Goal: Complete application form

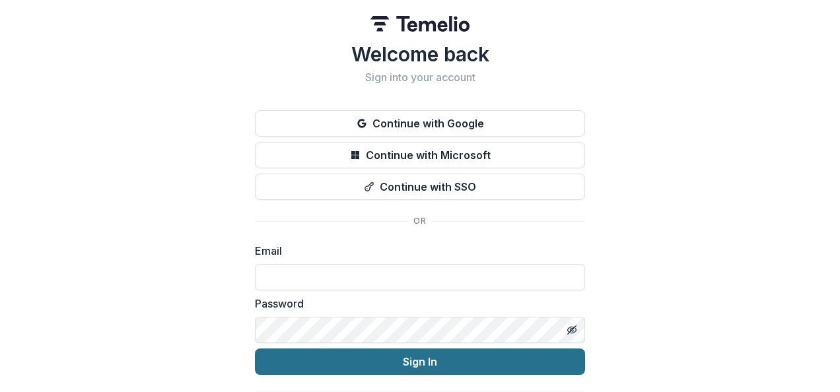
type input "**********"
click at [347, 364] on button "Sign In" at bounding box center [420, 362] width 330 height 26
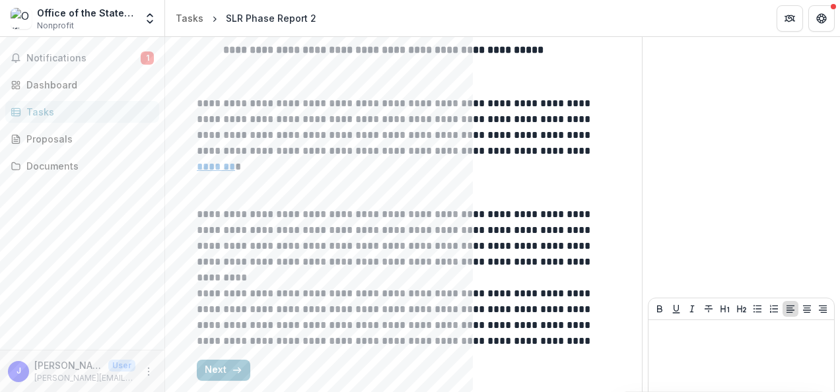
scroll to position [824, 0]
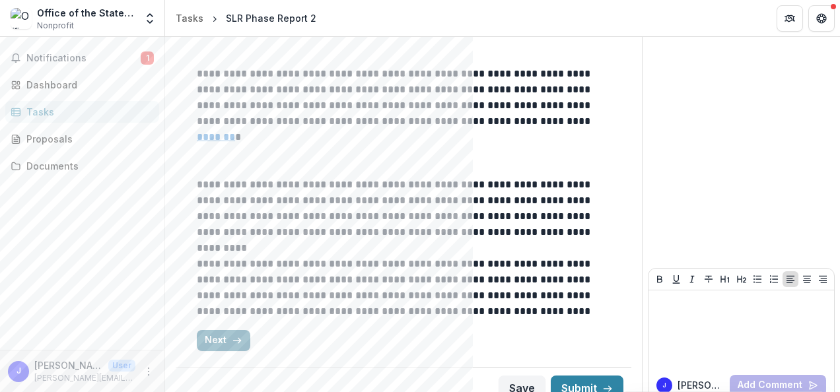
click at [232, 335] on icon "button" at bounding box center [237, 340] width 11 height 11
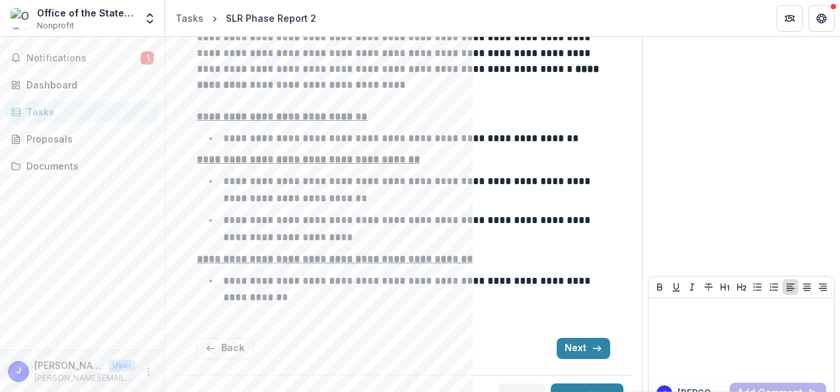
scroll to position [253, 0]
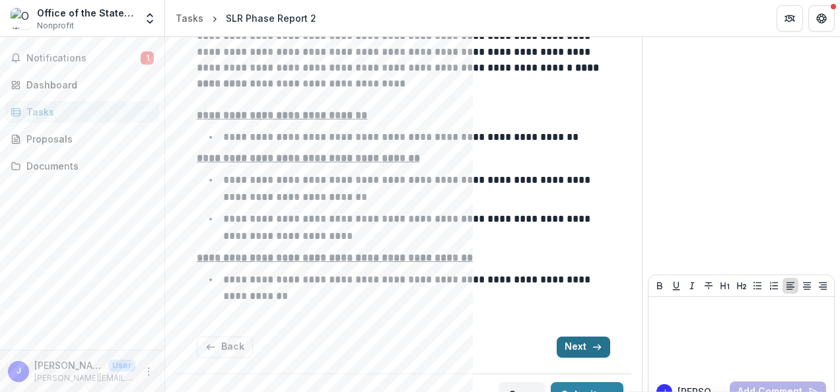
click at [563, 343] on button "Next" at bounding box center [582, 347] width 53 height 21
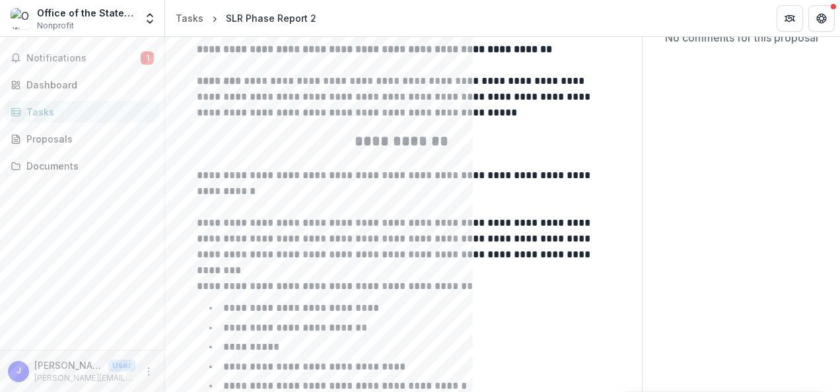
scroll to position [167, 0]
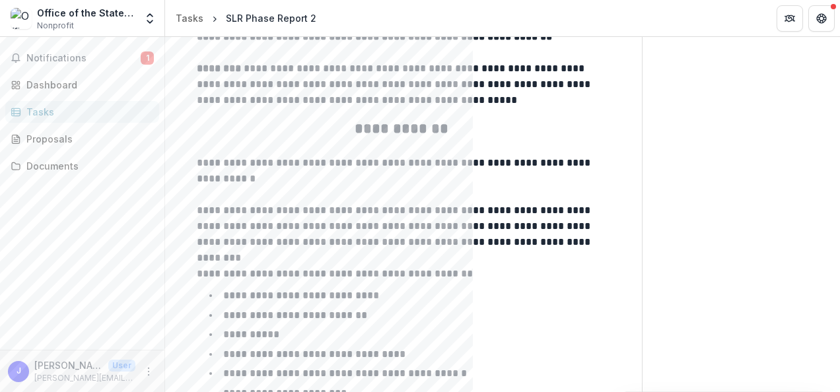
click at [327, 253] on p at bounding box center [403, 258] width 413 height 16
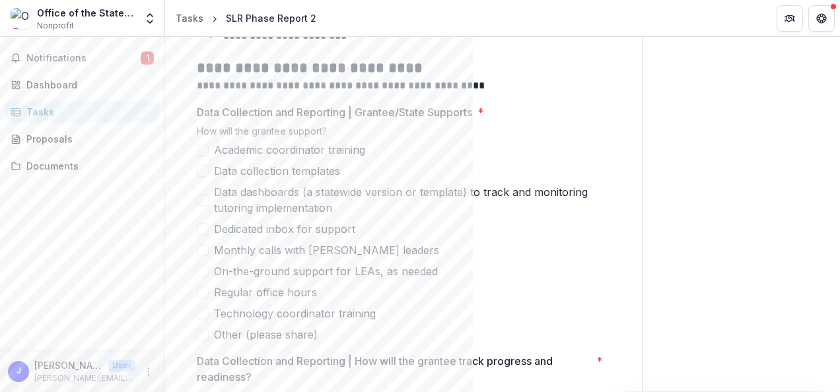
scroll to position [530, 0]
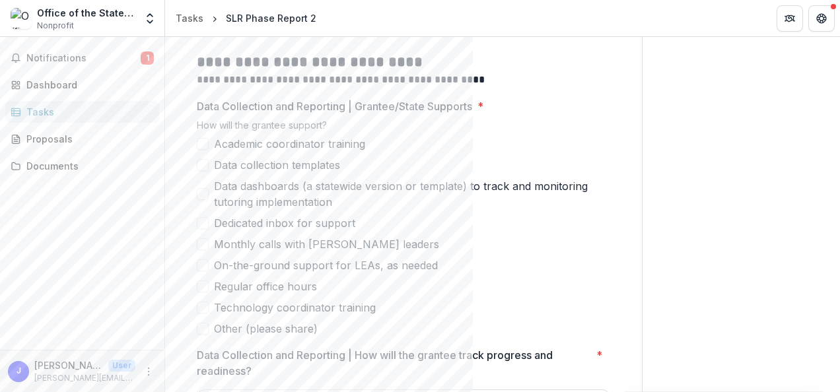
click at [201, 164] on span at bounding box center [203, 165] width 12 height 12
click at [204, 193] on span at bounding box center [203, 194] width 12 height 12
click at [202, 246] on span at bounding box center [203, 244] width 12 height 12
click at [201, 269] on span at bounding box center [203, 265] width 12 height 12
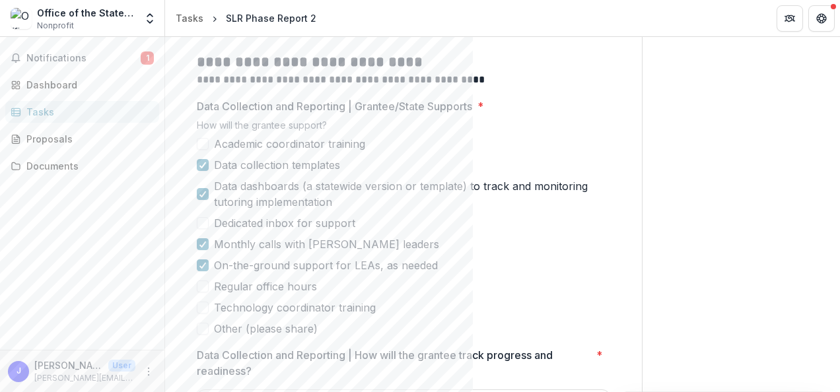
click at [198, 288] on span at bounding box center [203, 287] width 12 height 12
click at [203, 311] on span at bounding box center [203, 308] width 12 height 12
click at [208, 308] on span at bounding box center [203, 308] width 12 height 12
click at [203, 147] on span at bounding box center [203, 144] width 12 height 12
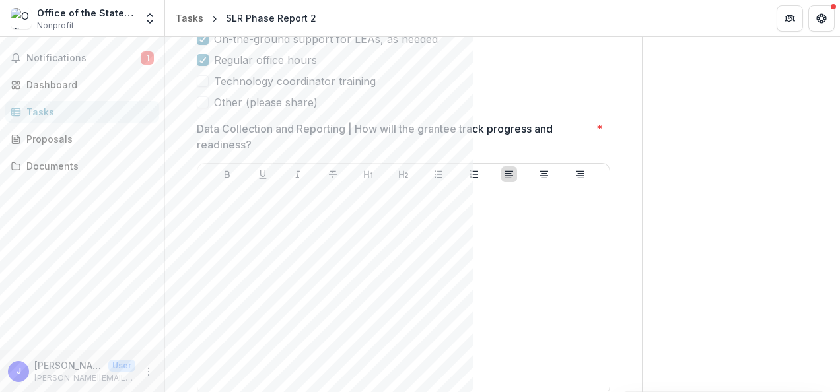
scroll to position [762, 0]
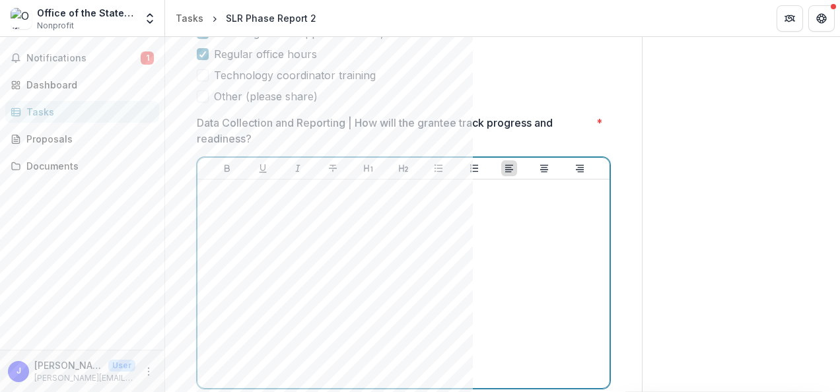
click at [322, 218] on div at bounding box center [403, 284] width 401 height 198
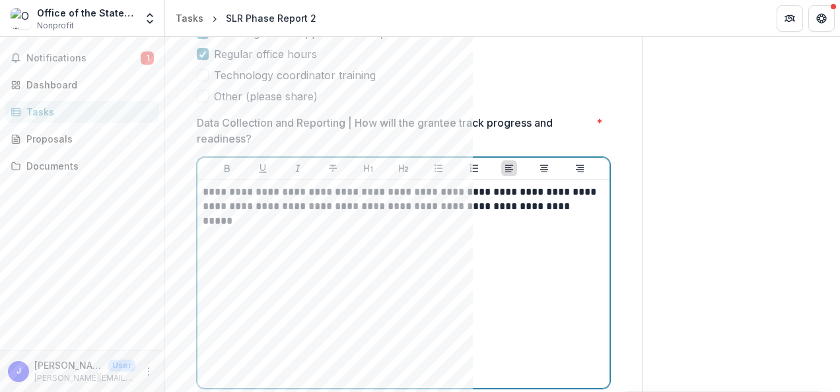
click at [283, 206] on p "**********" at bounding box center [402, 199] width 398 height 29
click at [590, 205] on p "**********" at bounding box center [402, 199] width 398 height 29
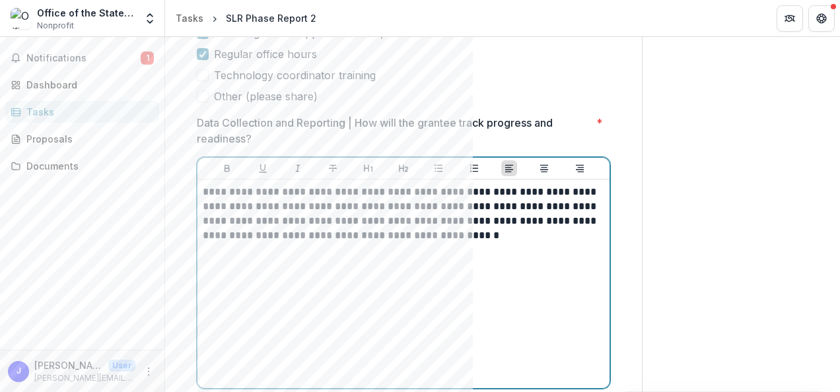
click at [233, 222] on p "**********" at bounding box center [402, 214] width 398 height 58
click at [470, 232] on p "**********" at bounding box center [402, 214] width 398 height 58
click at [450, 232] on p "**********" at bounding box center [402, 221] width 398 height 73
click at [314, 250] on p "**********" at bounding box center [402, 221] width 398 height 73
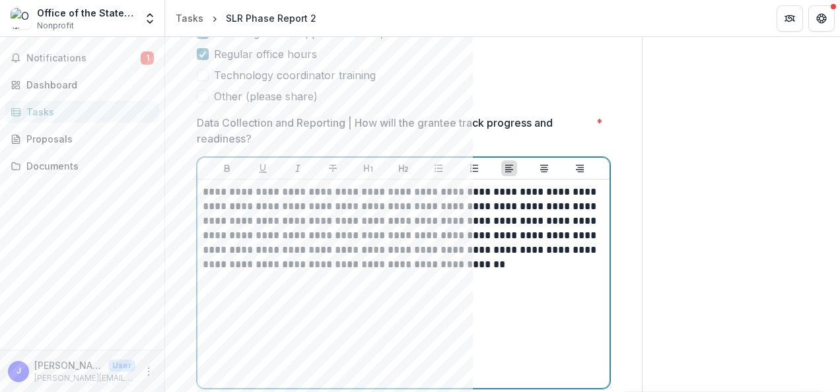
click at [259, 265] on p "**********" at bounding box center [402, 228] width 398 height 87
click at [538, 266] on p "**********" at bounding box center [402, 228] width 398 height 87
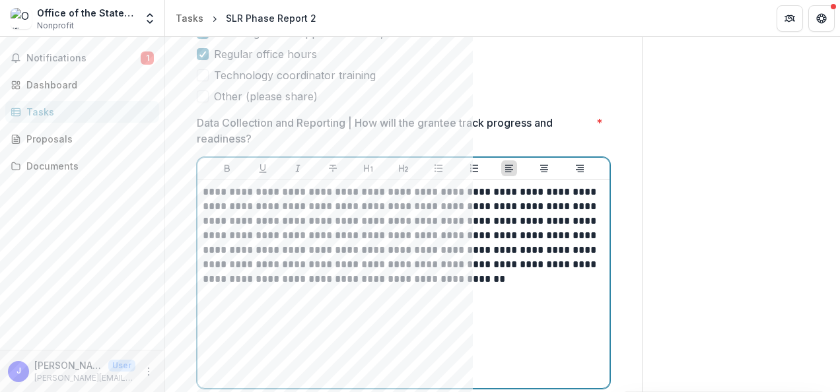
click at [238, 277] on p "**********" at bounding box center [402, 236] width 398 height 102
drag, startPoint x: 473, startPoint y: 279, endPoint x: 204, endPoint y: 275, distance: 268.7
click at [204, 275] on p "**********" at bounding box center [402, 236] width 398 height 102
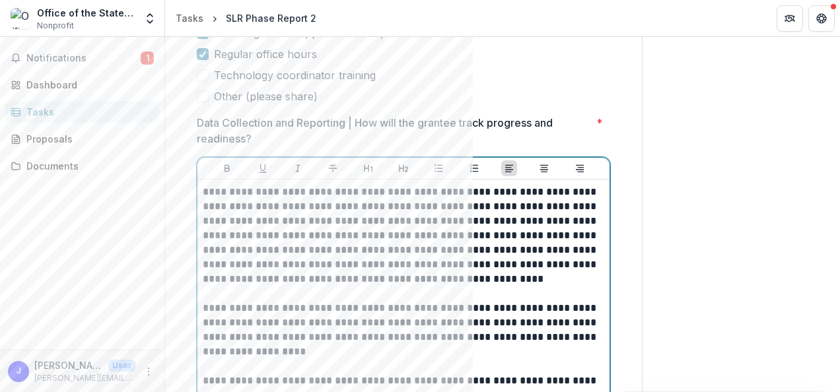
scroll to position [775, 0]
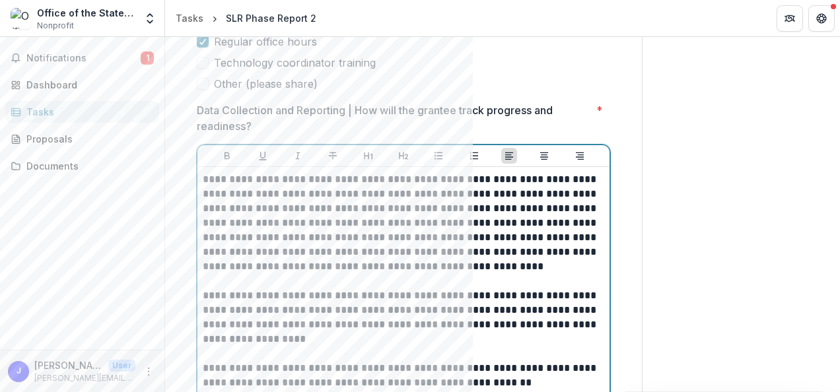
click at [403, 386] on p "**********" at bounding box center [402, 375] width 398 height 29
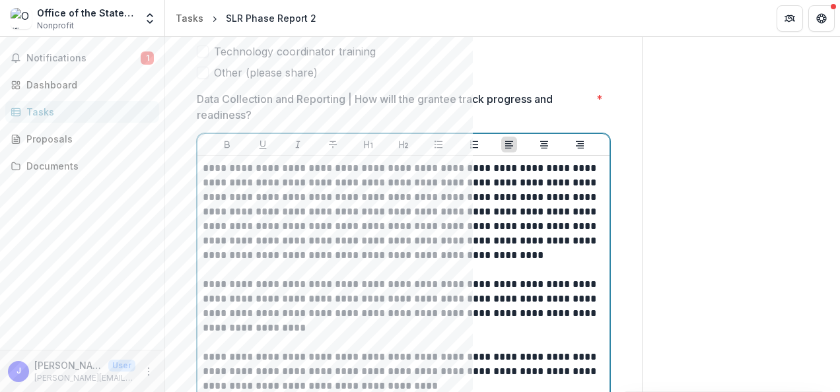
click at [435, 360] on p "**********" at bounding box center [402, 372] width 398 height 44
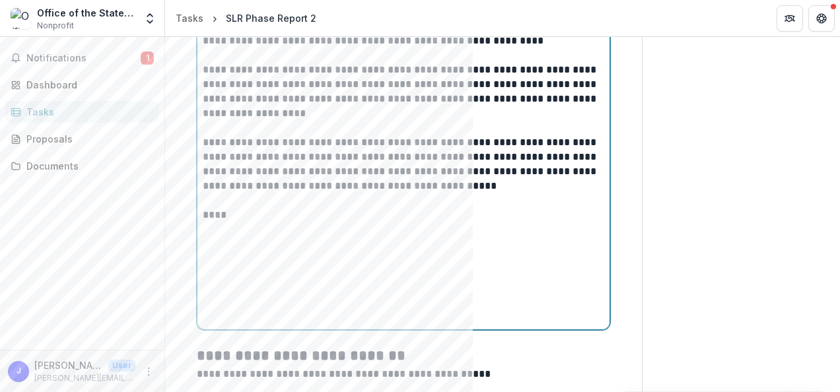
scroll to position [1007, 0]
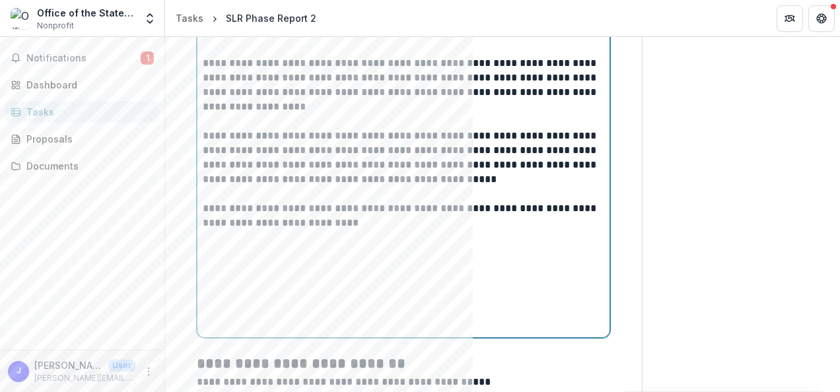
click at [448, 209] on p "**********" at bounding box center [402, 215] width 398 height 29
click at [218, 203] on p "**********" at bounding box center [402, 215] width 398 height 29
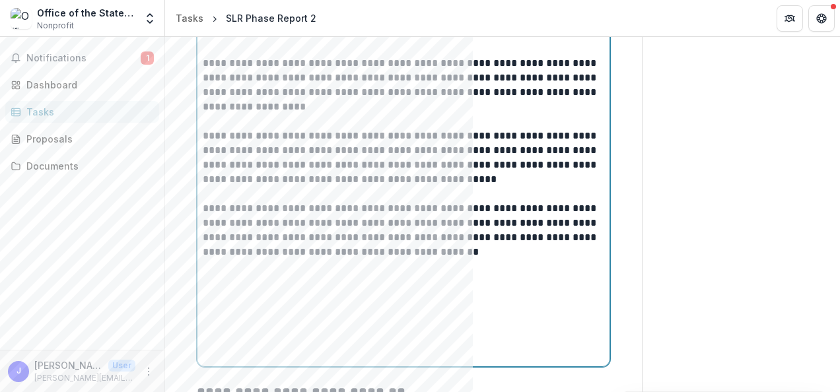
click at [541, 207] on p "**********" at bounding box center [402, 230] width 398 height 58
click at [576, 238] on p "**********" at bounding box center [402, 230] width 398 height 58
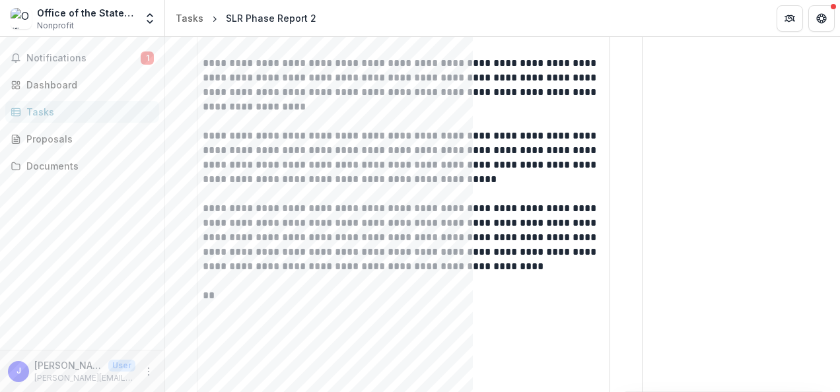
drag, startPoint x: 835, startPoint y: 122, endPoint x: 835, endPoint y: 102, distance: 20.5
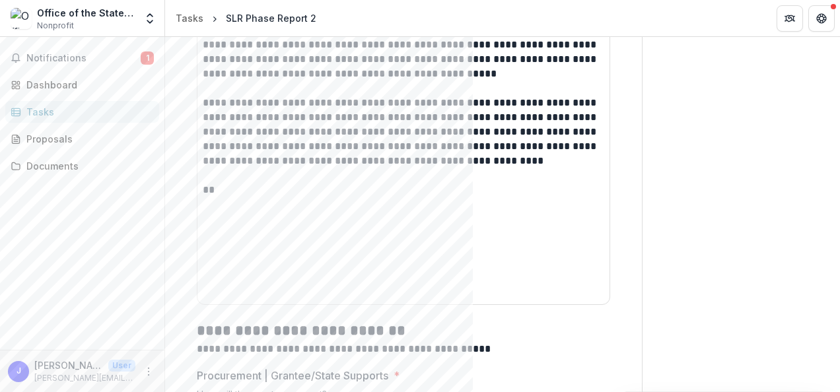
scroll to position [1120, 0]
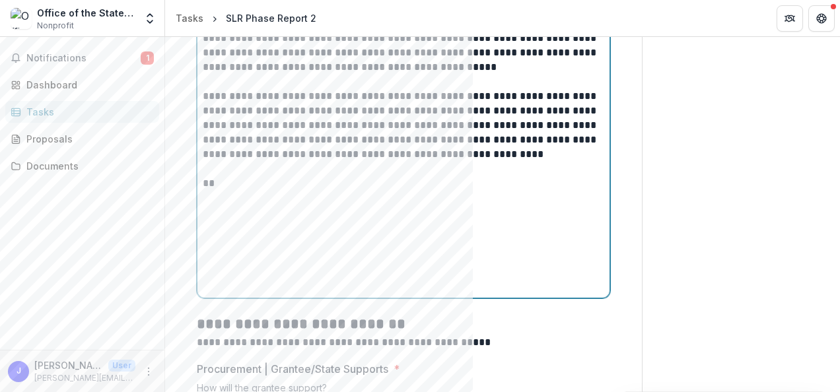
click at [239, 176] on p "**" at bounding box center [402, 183] width 398 height 15
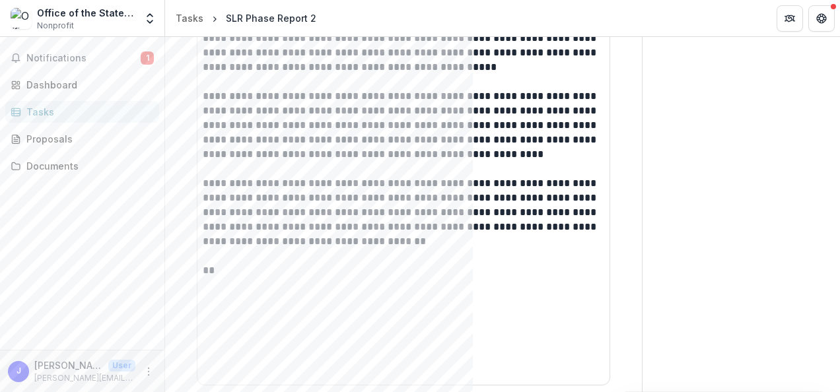
drag, startPoint x: 834, startPoint y: 135, endPoint x: 838, endPoint y: 129, distance: 6.8
click at [838, 129] on div "**********" at bounding box center [502, 214] width 675 height 355
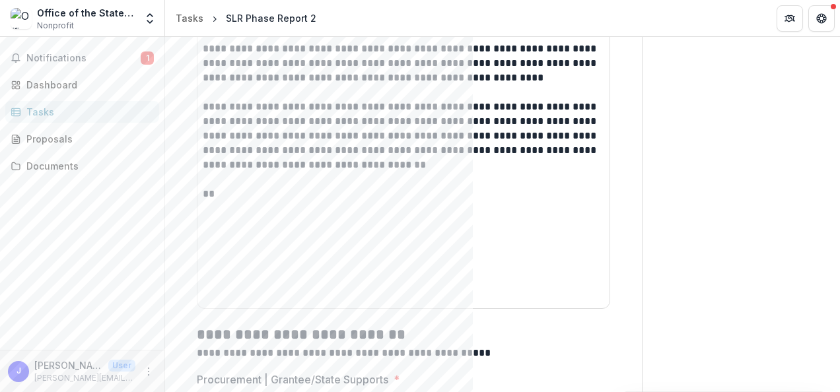
scroll to position [1228, 0]
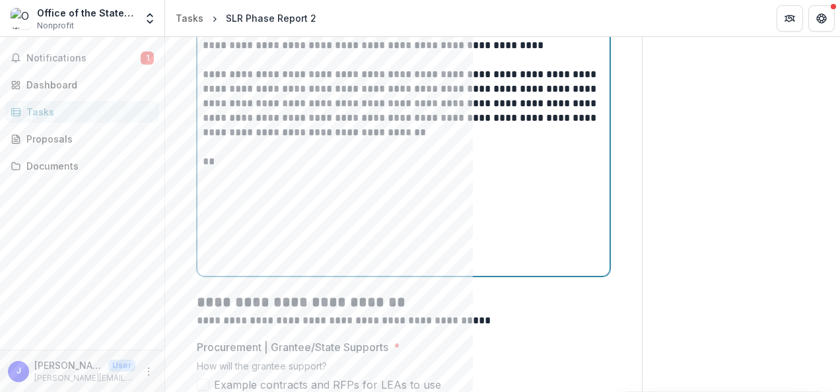
click at [239, 153] on p at bounding box center [402, 147] width 398 height 15
click at [409, 118] on p "**********" at bounding box center [402, 103] width 398 height 73
click at [370, 117] on p "**********" at bounding box center [402, 103] width 398 height 73
click at [413, 116] on p "**********" at bounding box center [402, 103] width 398 height 73
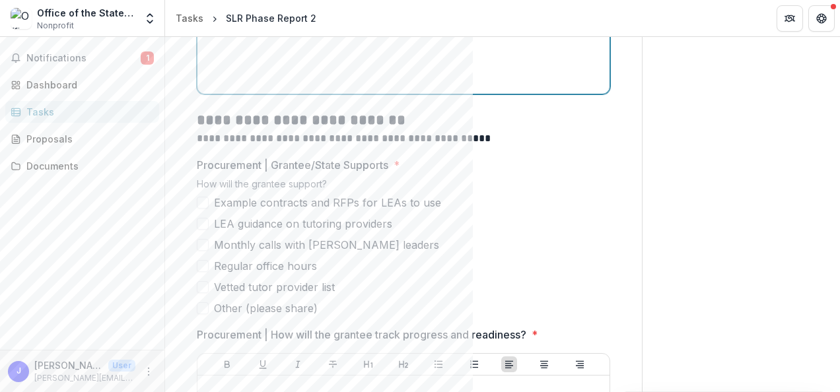
scroll to position [1478, 0]
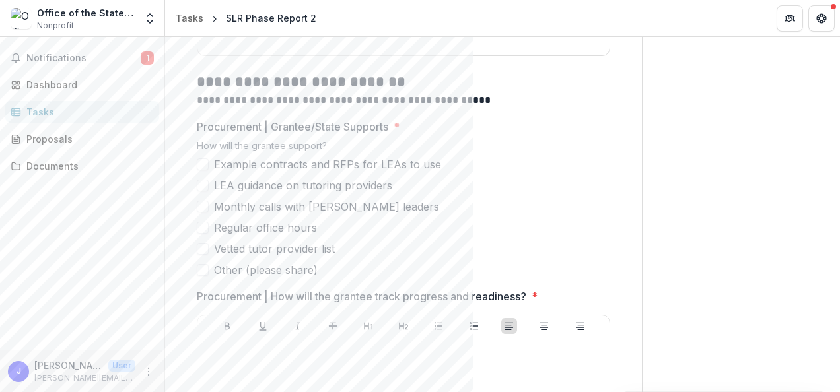
click at [209, 187] on label "LEA guidance on tutoring providers" at bounding box center [403, 186] width 413 height 16
click at [205, 246] on span at bounding box center [203, 249] width 12 height 12
click at [202, 273] on span at bounding box center [203, 270] width 12 height 12
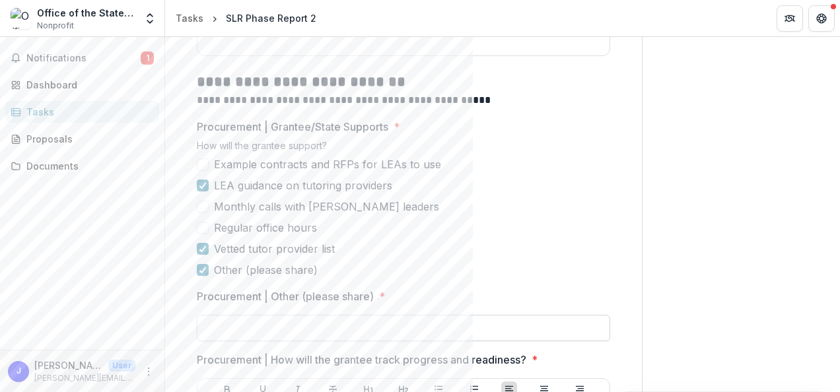
click at [519, 320] on input "Procurement | Other (please share) *" at bounding box center [403, 328] width 413 height 26
type input "*"
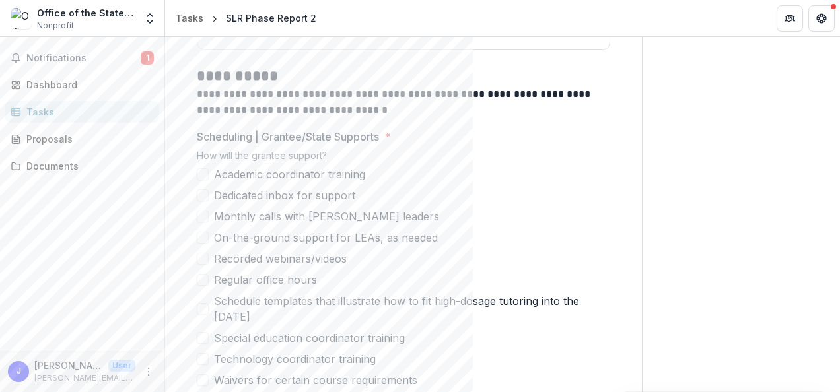
scroll to position [2051, 0]
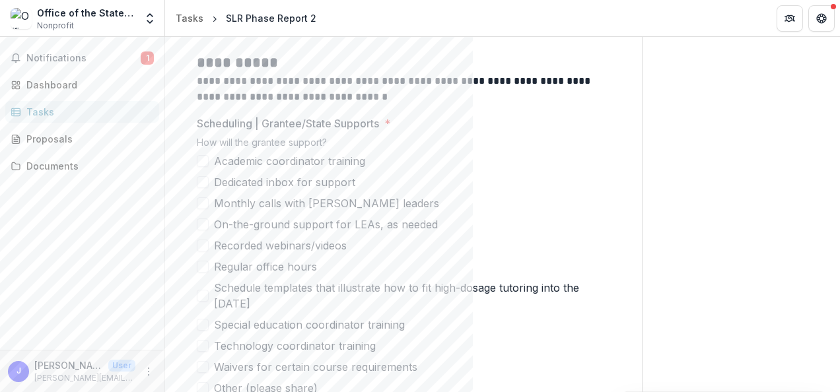
type input "**********"
click at [207, 224] on span at bounding box center [203, 224] width 12 height 12
click at [200, 292] on span at bounding box center [203, 296] width 12 height 12
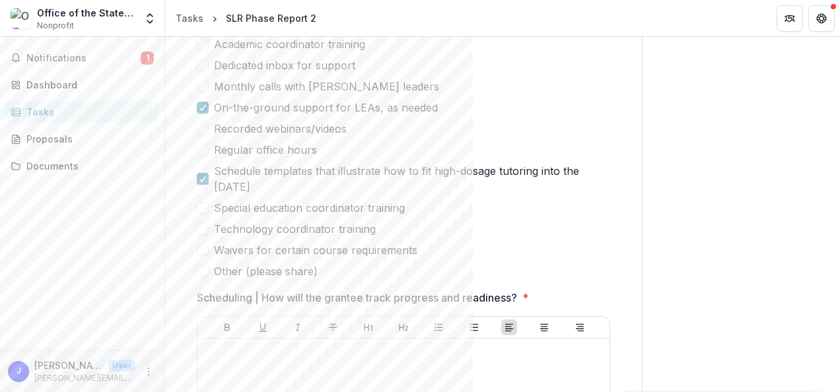
scroll to position [2181, 0]
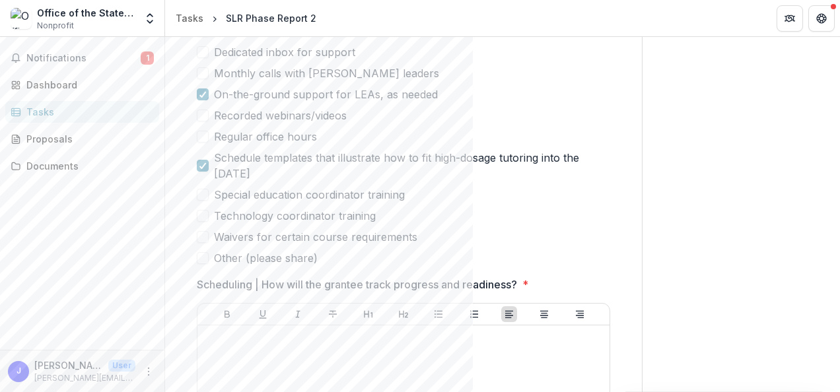
click at [202, 256] on span at bounding box center [203, 258] width 12 height 12
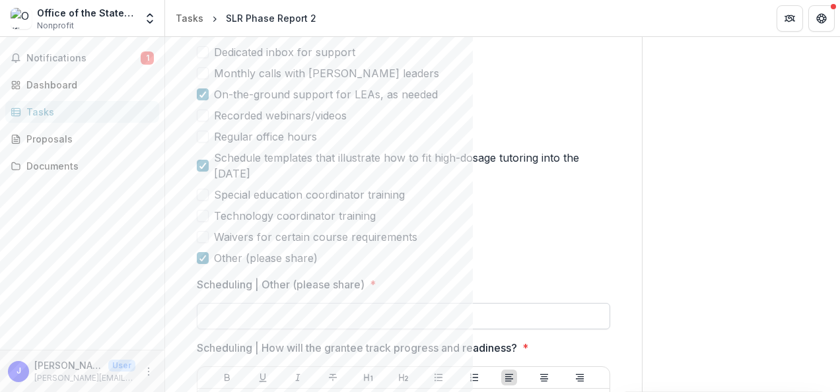
click at [206, 305] on input "Scheduling | Other (please share) *" at bounding box center [403, 316] width 413 height 26
type input "*"
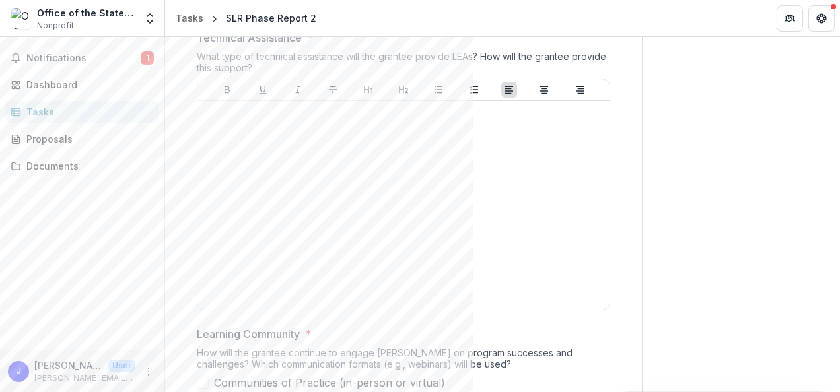
scroll to position [4960, 0]
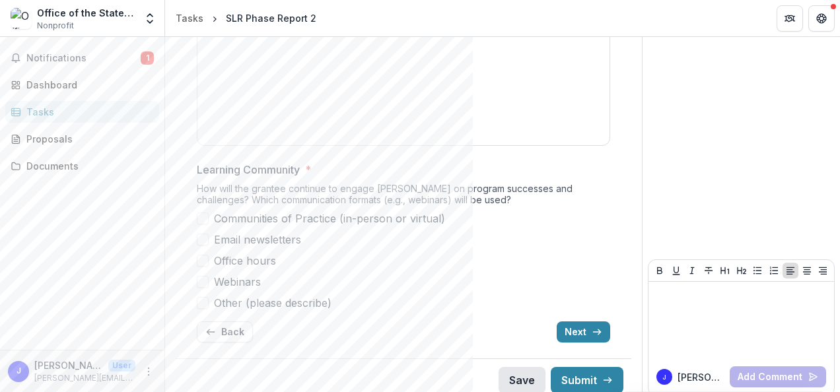
type input "**********"
click at [507, 372] on button "Save" at bounding box center [521, 380] width 47 height 26
click at [836, 371] on div "**********" at bounding box center [502, 214] width 675 height 355
click at [198, 276] on span at bounding box center [203, 282] width 12 height 12
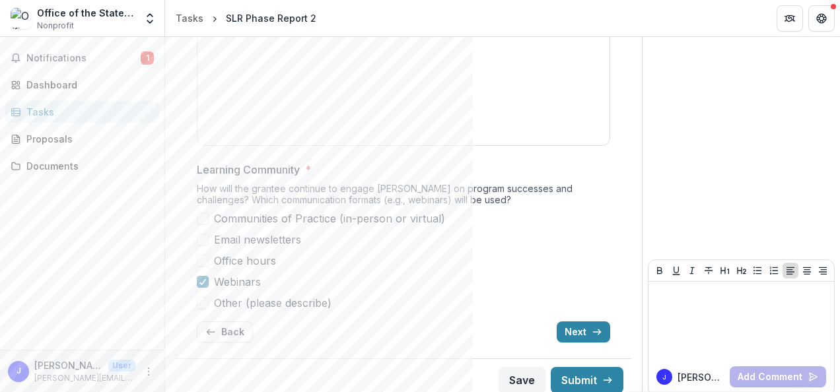
click at [202, 255] on span at bounding box center [203, 261] width 12 height 12
click at [199, 213] on span at bounding box center [203, 219] width 12 height 12
click at [209, 232] on label "Email newsletters" at bounding box center [403, 240] width 413 height 16
click at [525, 367] on button "Save" at bounding box center [521, 380] width 47 height 26
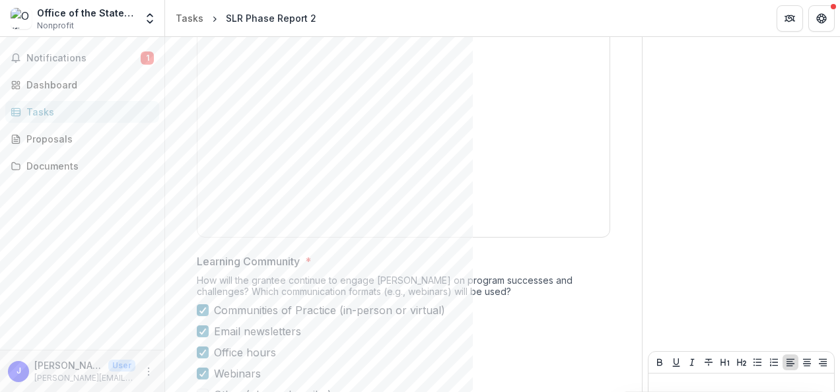
scroll to position [4960, 0]
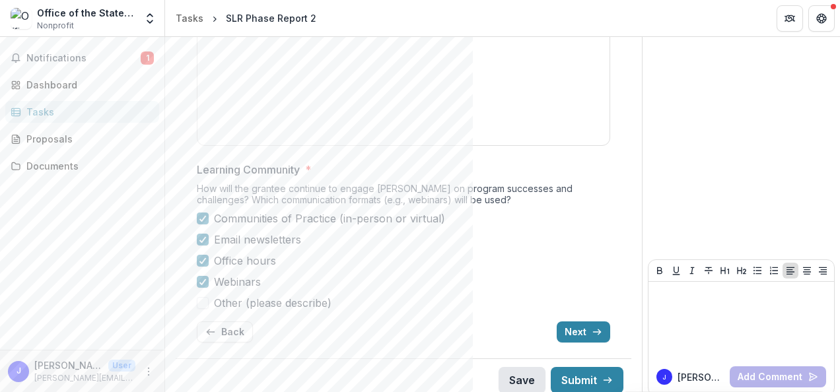
click at [526, 375] on button "Save" at bounding box center [521, 380] width 47 height 26
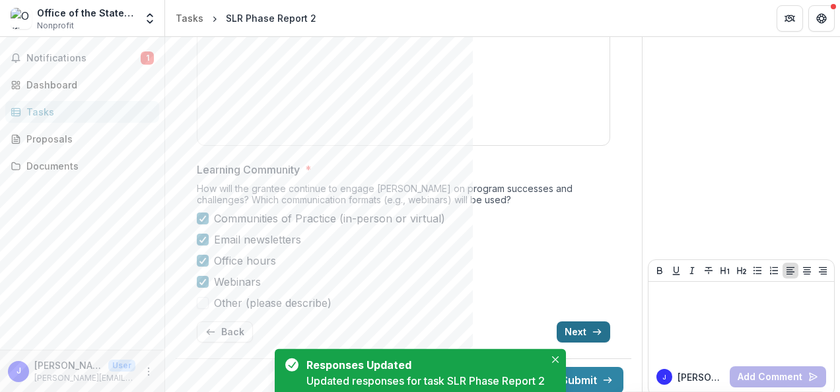
click at [576, 321] on button "Next" at bounding box center [582, 331] width 53 height 21
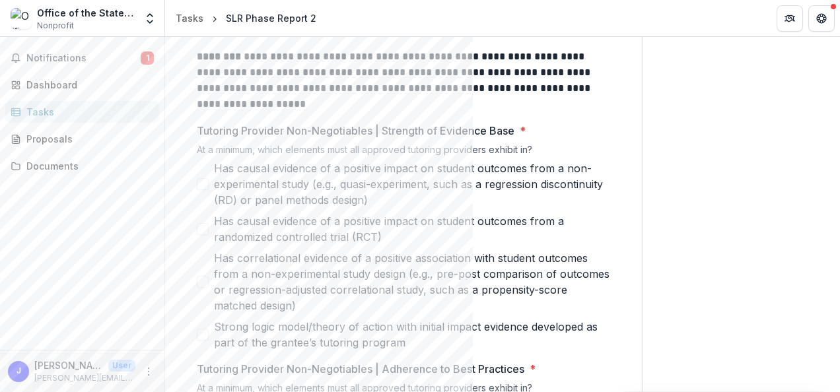
scroll to position [235, 0]
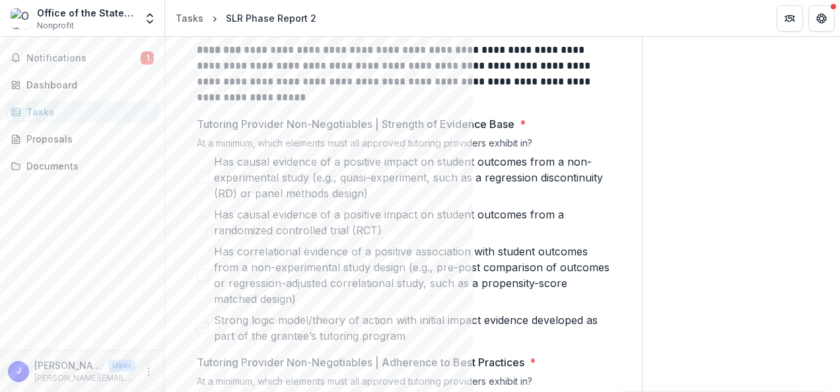
click at [203, 328] on span at bounding box center [203, 328] width 12 height 12
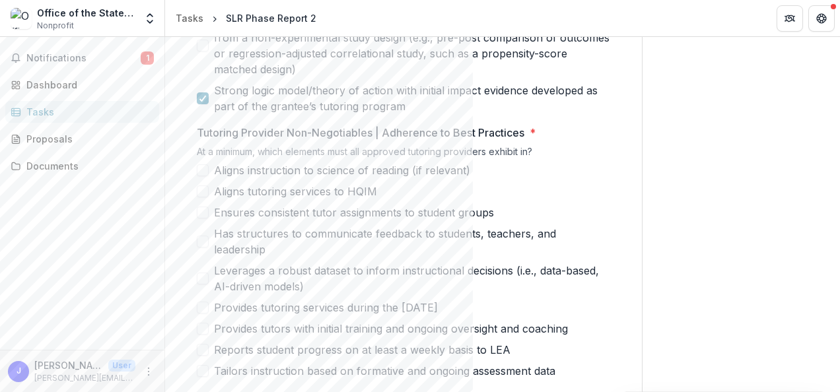
scroll to position [473, 0]
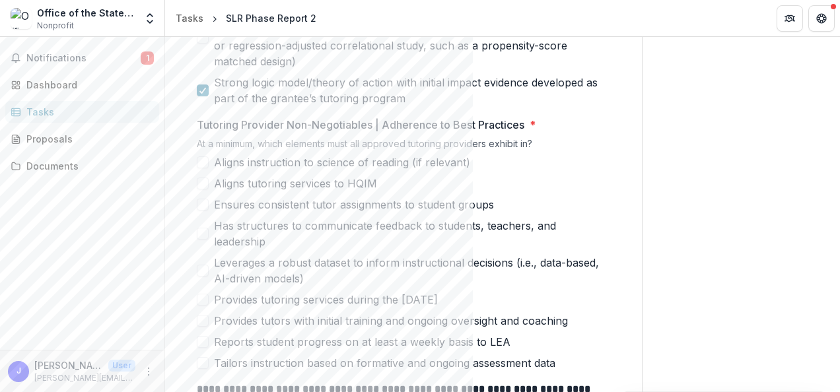
click at [201, 161] on span at bounding box center [203, 162] width 12 height 12
click at [202, 181] on span at bounding box center [203, 184] width 12 height 12
click at [198, 203] on span at bounding box center [203, 205] width 12 height 12
click at [195, 222] on div "**********" at bounding box center [403, 231] width 434 height 1135
click at [195, 229] on div "**********" at bounding box center [403, 231] width 434 height 1135
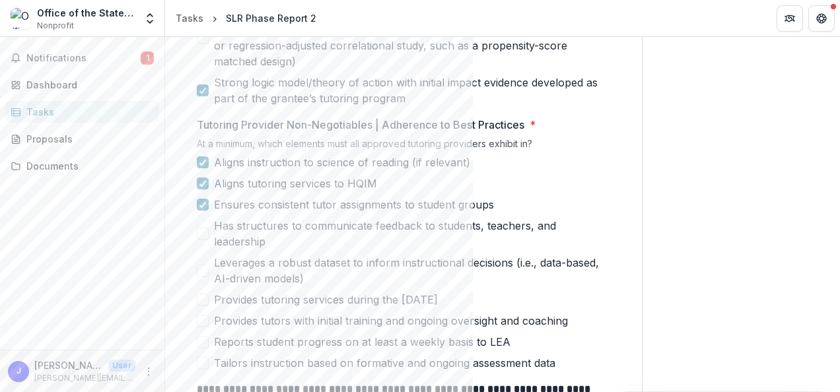
click at [199, 231] on span at bounding box center [203, 234] width 12 height 12
click at [199, 260] on label "Leverages a robust dataset to inform instructional decisions (i.e., data-based,…" at bounding box center [403, 271] width 413 height 32
click at [195, 301] on div "**********" at bounding box center [403, 231] width 434 height 1135
click at [200, 299] on span at bounding box center [203, 300] width 12 height 12
click at [199, 321] on span at bounding box center [203, 321] width 12 height 12
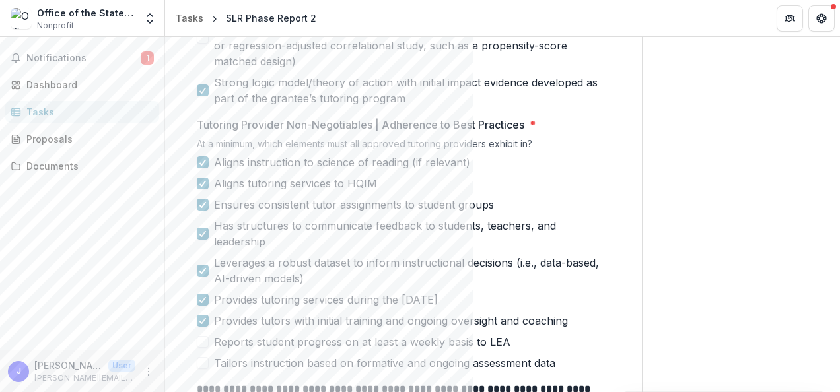
click at [201, 342] on span at bounding box center [203, 342] width 12 height 12
click at [205, 343] on icon at bounding box center [203, 342] width 8 height 7
click at [209, 361] on label "Tailors instruction based on formative and ongoing assessment data" at bounding box center [403, 363] width 413 height 16
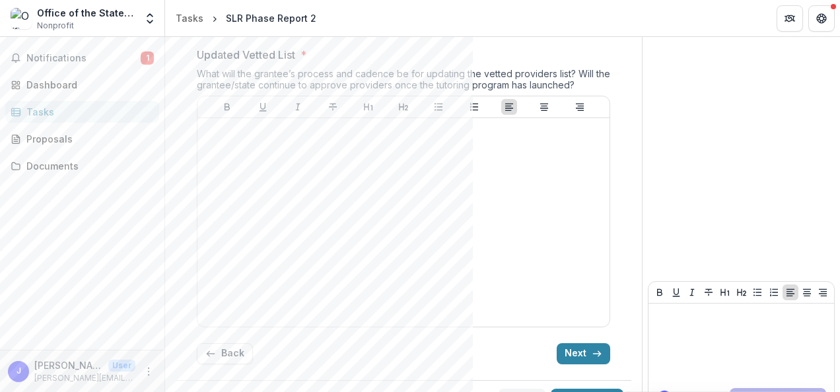
scroll to position [925, 0]
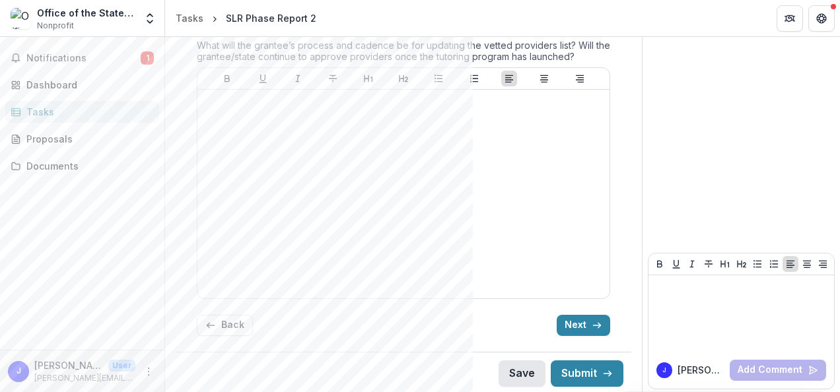
click at [507, 372] on button "Save" at bounding box center [521, 373] width 47 height 26
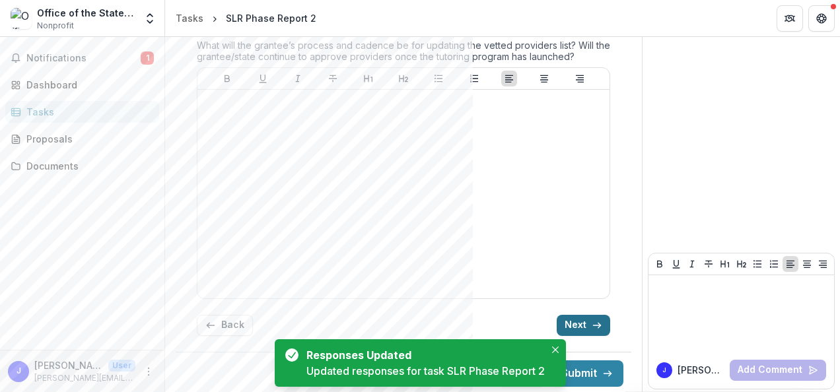
click at [584, 318] on button "Next" at bounding box center [582, 325] width 53 height 21
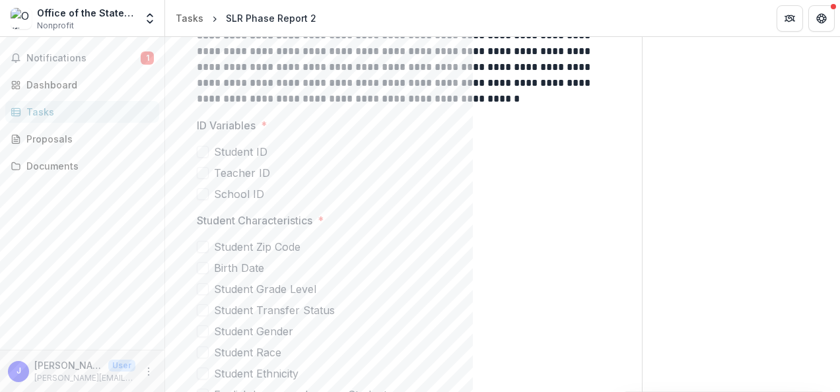
scroll to position [331, 0]
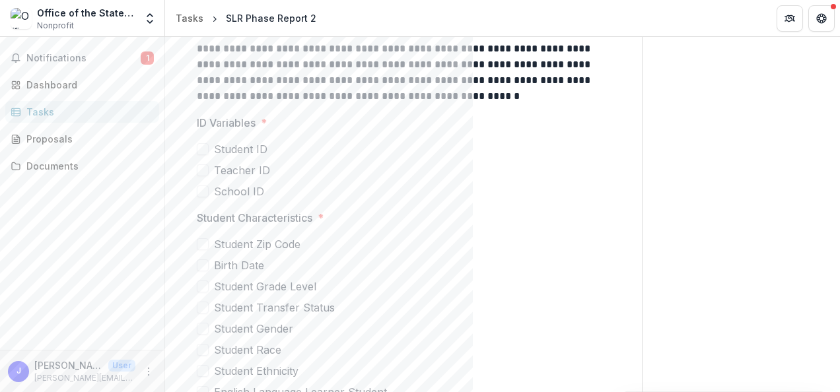
click at [205, 152] on span at bounding box center [203, 149] width 12 height 12
click at [205, 193] on span at bounding box center [203, 191] width 12 height 12
click at [202, 268] on span at bounding box center [203, 265] width 12 height 12
click at [202, 289] on span at bounding box center [203, 287] width 12 height 12
click at [202, 326] on span at bounding box center [203, 329] width 12 height 12
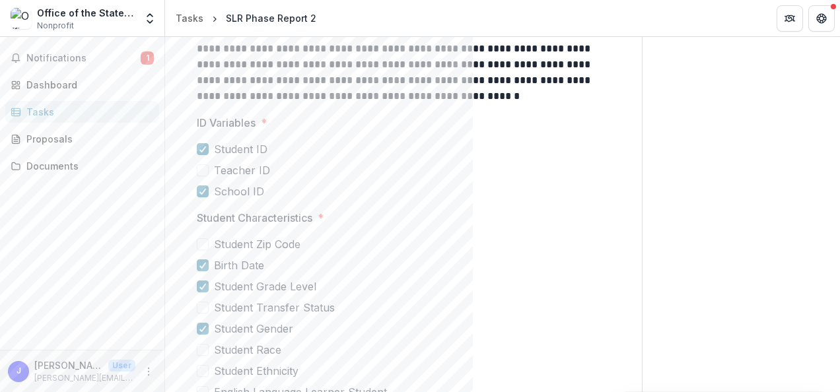
click at [202, 306] on span at bounding box center [203, 308] width 12 height 12
click at [202, 349] on span at bounding box center [203, 350] width 12 height 12
click at [201, 371] on span at bounding box center [203, 371] width 12 height 12
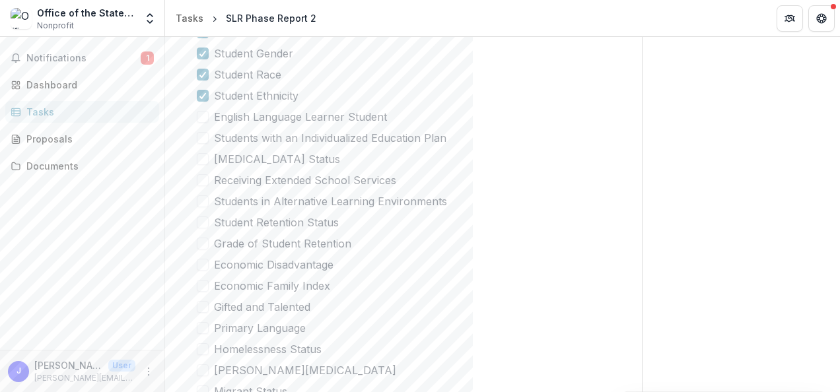
scroll to position [623, 0]
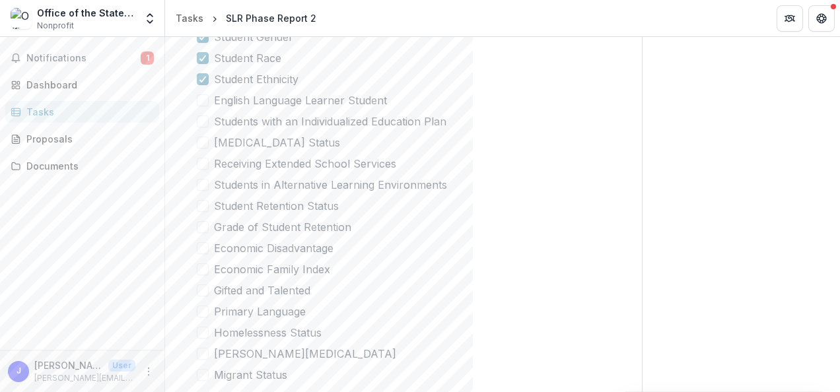
click at [201, 98] on span at bounding box center [203, 100] width 12 height 12
click at [200, 124] on span at bounding box center [203, 122] width 12 height 12
click at [201, 143] on span at bounding box center [203, 143] width 12 height 12
click at [204, 163] on span at bounding box center [203, 164] width 12 height 12
click at [201, 137] on div at bounding box center [203, 142] width 8 height 11
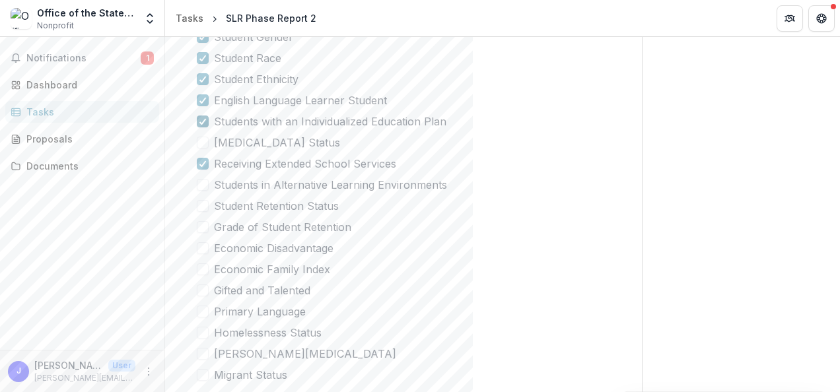
click at [199, 117] on div at bounding box center [203, 121] width 8 height 11
click at [206, 160] on icon at bounding box center [203, 163] width 8 height 7
click at [198, 250] on span at bounding box center [203, 248] width 12 height 12
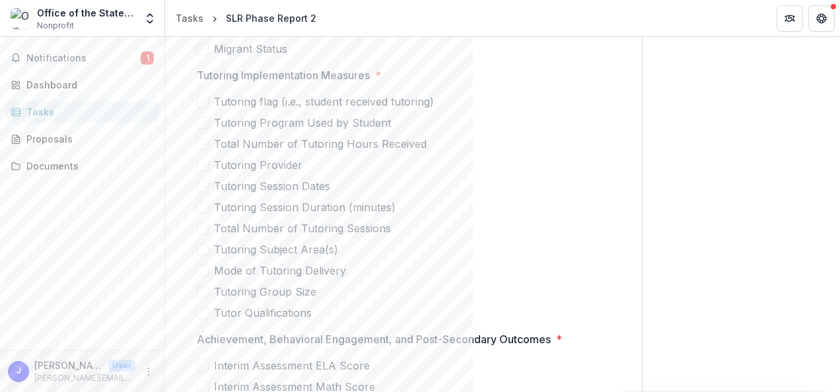
scroll to position [947, 0]
click at [201, 127] on span at bounding box center [203, 125] width 12 height 12
click at [203, 104] on span at bounding box center [203, 104] width 12 height 12
click at [202, 145] on span at bounding box center [203, 147] width 12 height 12
click at [202, 145] on icon at bounding box center [203, 146] width 8 height 7
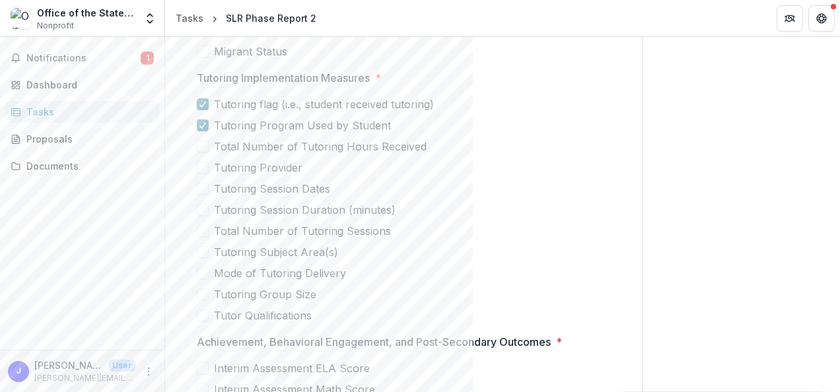
click at [203, 168] on span at bounding box center [203, 168] width 12 height 12
click at [203, 188] on span at bounding box center [203, 189] width 12 height 12
click at [203, 207] on span at bounding box center [203, 210] width 12 height 12
click at [203, 207] on icon at bounding box center [203, 210] width 8 height 7
click at [203, 207] on span at bounding box center [203, 210] width 12 height 12
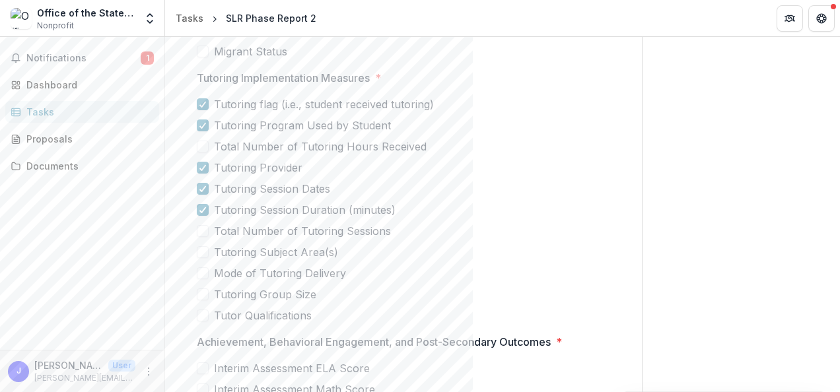
click at [201, 230] on span at bounding box center [203, 231] width 12 height 12
click at [197, 252] on span at bounding box center [203, 252] width 12 height 12
click at [199, 277] on span at bounding box center [203, 273] width 12 height 12
click at [197, 292] on span at bounding box center [203, 294] width 12 height 12
click at [202, 314] on span at bounding box center [203, 316] width 12 height 12
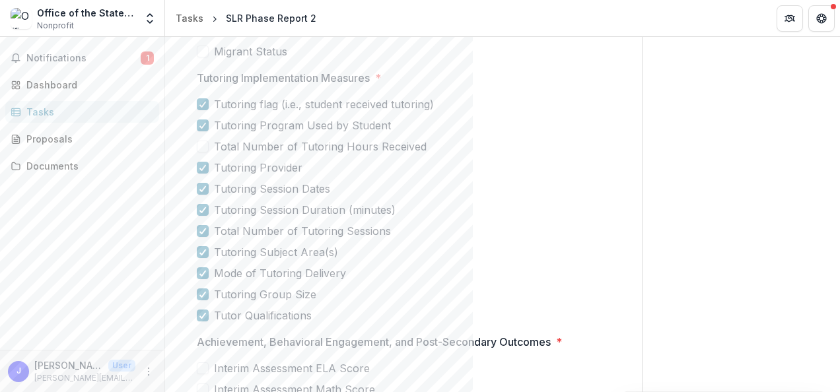
drag, startPoint x: 835, startPoint y: 194, endPoint x: 835, endPoint y: 205, distance: 10.6
click at [835, 205] on div "Send comments or questions to Accelerate in the box below. Accelerate will be n…" at bounding box center [740, 237] width 197 height 2295
click at [206, 149] on span at bounding box center [203, 147] width 12 height 12
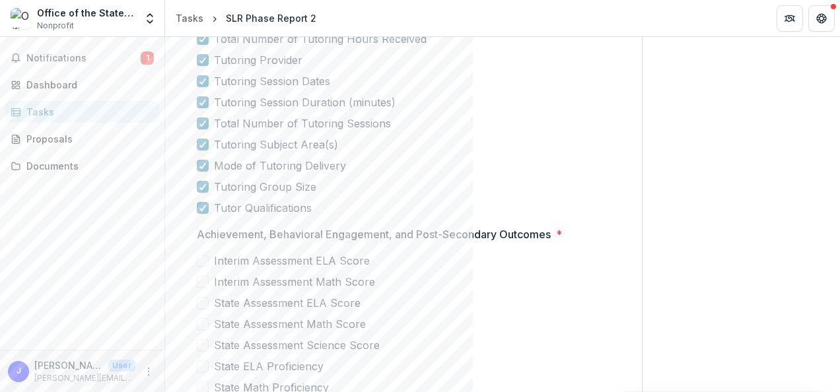
scroll to position [1088, 0]
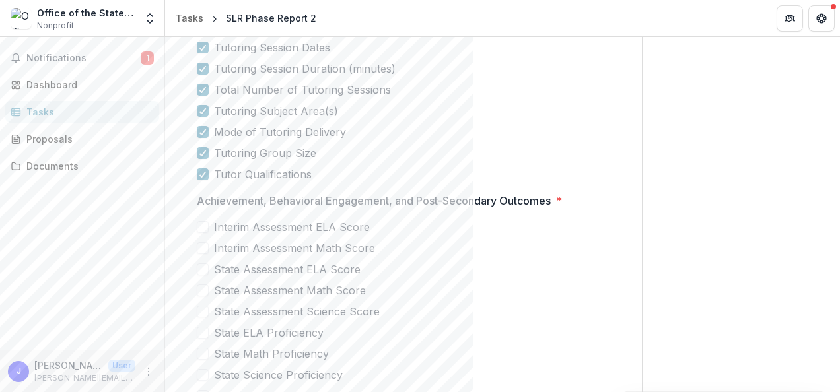
click at [197, 227] on span at bounding box center [203, 227] width 12 height 12
click at [199, 255] on div "Interim Assessment ELA Score Interim Assessment Math Score State Assessment ELA…" at bounding box center [403, 396] width 413 height 354
click at [201, 252] on span at bounding box center [203, 248] width 12 height 12
click at [202, 271] on span at bounding box center [203, 269] width 12 height 12
click at [201, 289] on span at bounding box center [203, 291] width 12 height 12
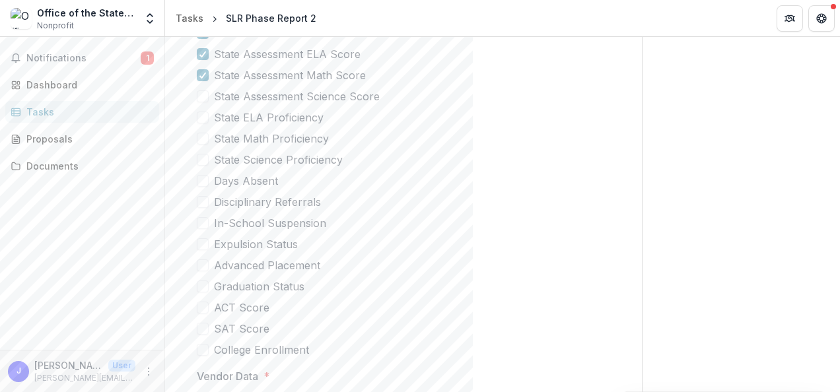
scroll to position [1306, 0]
drag, startPoint x: 201, startPoint y: 94, endPoint x: 201, endPoint y: 111, distance: 17.2
click at [201, 111] on div "Interim Assessment ELA Score Interim Assessment Math Score State Assessment ELA…" at bounding box center [403, 178] width 413 height 354
click at [203, 97] on span at bounding box center [203, 93] width 12 height 12
drag, startPoint x: 203, startPoint y: 121, endPoint x: 205, endPoint y: 140, distance: 18.6
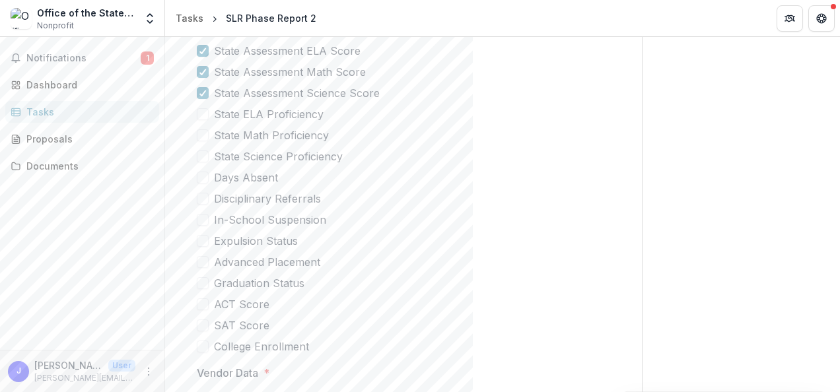
click at [205, 140] on div "Interim Assessment ELA Score Interim Assessment Math Score State Assessment ELA…" at bounding box center [403, 178] width 413 height 354
click at [205, 140] on span at bounding box center [203, 135] width 12 height 12
click at [198, 117] on span at bounding box center [203, 114] width 12 height 12
click at [202, 156] on span at bounding box center [203, 157] width 12 height 12
click at [201, 181] on span at bounding box center [203, 178] width 12 height 12
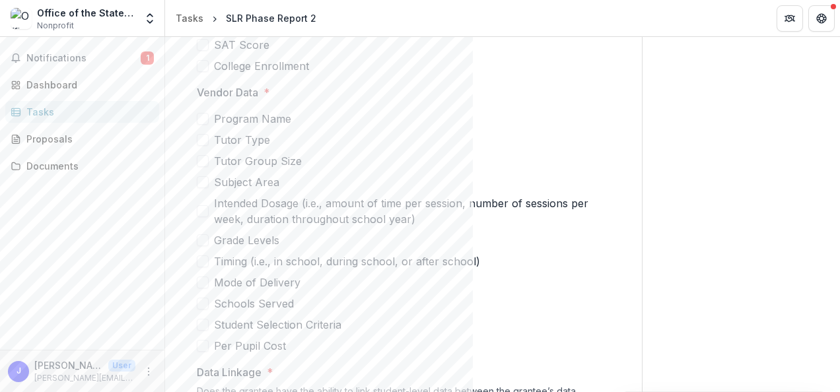
scroll to position [1595, 0]
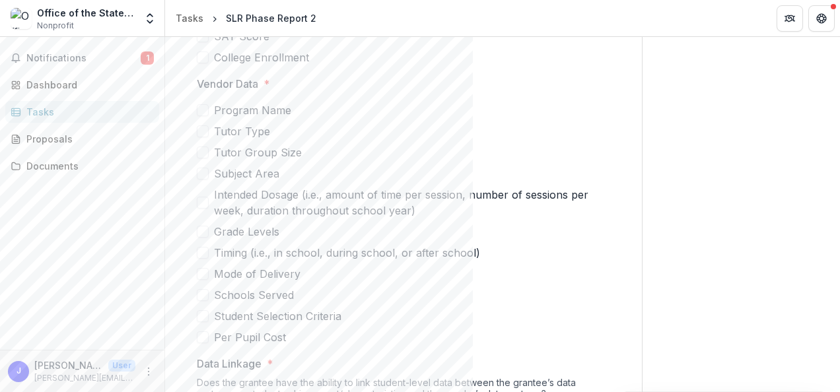
click at [206, 108] on span at bounding box center [203, 110] width 12 height 12
click at [203, 132] on span at bounding box center [203, 131] width 12 height 12
click at [205, 151] on span at bounding box center [203, 153] width 12 height 12
click at [206, 178] on span at bounding box center [203, 174] width 12 height 12
click at [205, 191] on label "Intended Dosage (i.e., amount of time per session, number of sessions per week,…" at bounding box center [403, 203] width 413 height 32
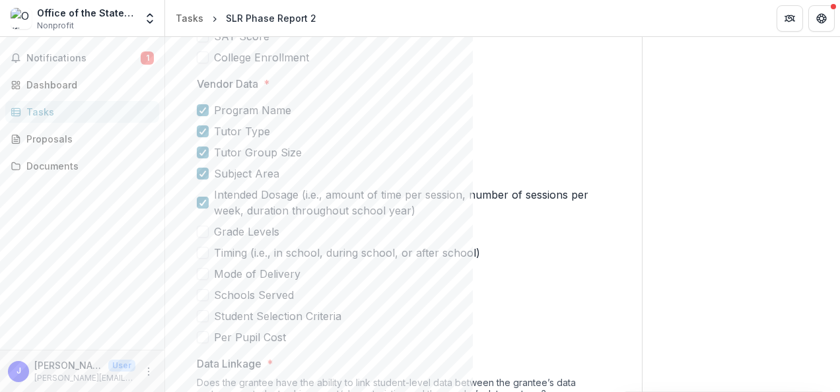
click at [204, 226] on span at bounding box center [203, 232] width 12 height 12
click at [203, 251] on span at bounding box center [203, 253] width 12 height 12
click at [202, 274] on span at bounding box center [203, 274] width 12 height 12
click at [201, 301] on label "Schools Served" at bounding box center [403, 295] width 413 height 16
click at [201, 312] on span at bounding box center [203, 316] width 12 height 12
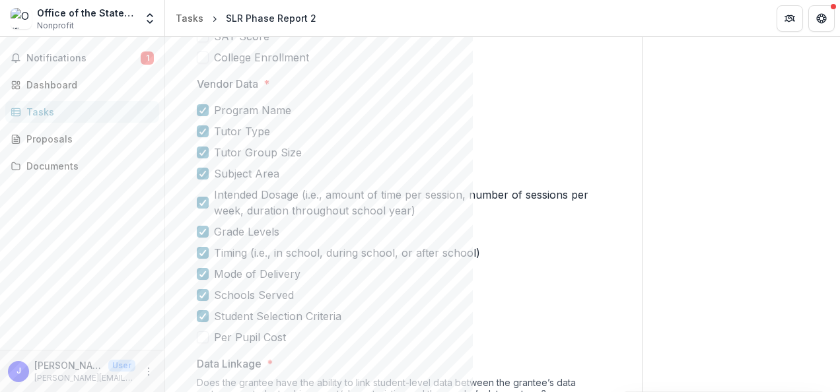
click at [207, 338] on span at bounding box center [203, 337] width 12 height 12
drag, startPoint x: 835, startPoint y: 297, endPoint x: 836, endPoint y: 314, distance: 17.2
click at [836, 314] on div "**********" at bounding box center [502, 214] width 675 height 355
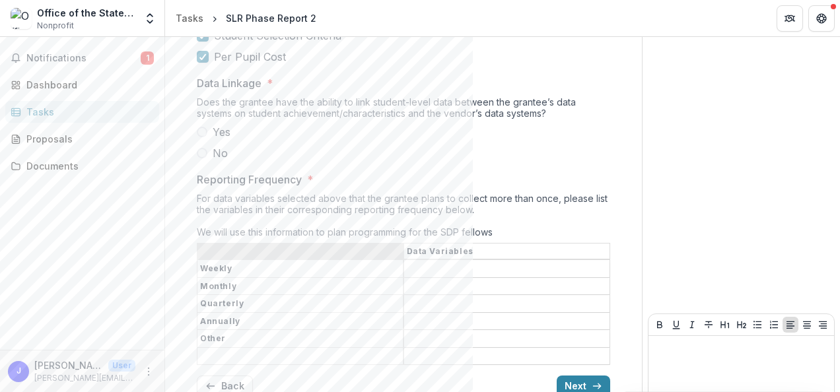
scroll to position [1881, 0]
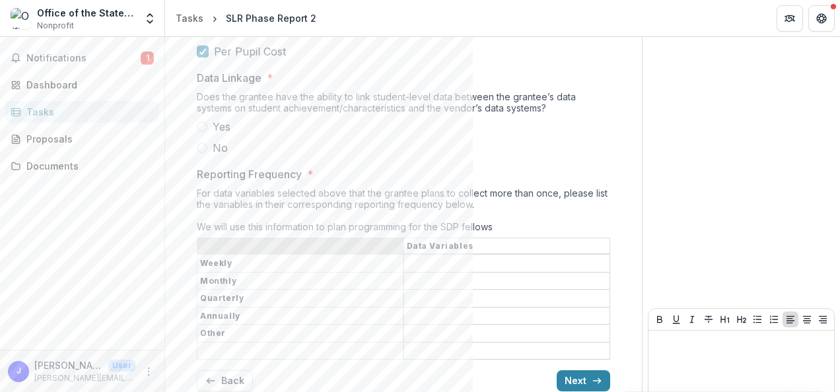
click at [201, 148] on span at bounding box center [202, 148] width 11 height 11
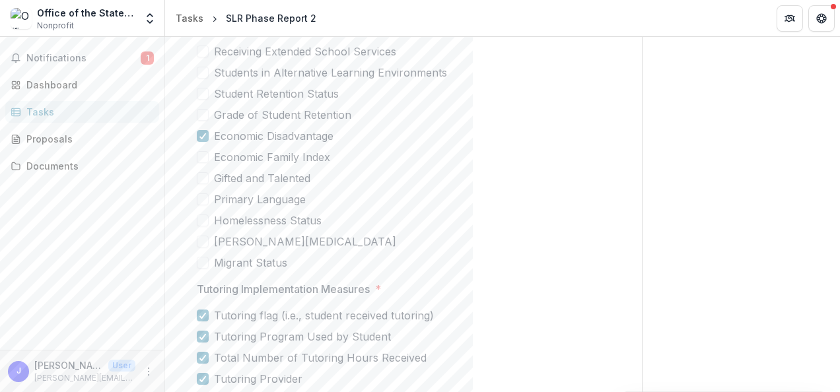
scroll to position [741, 0]
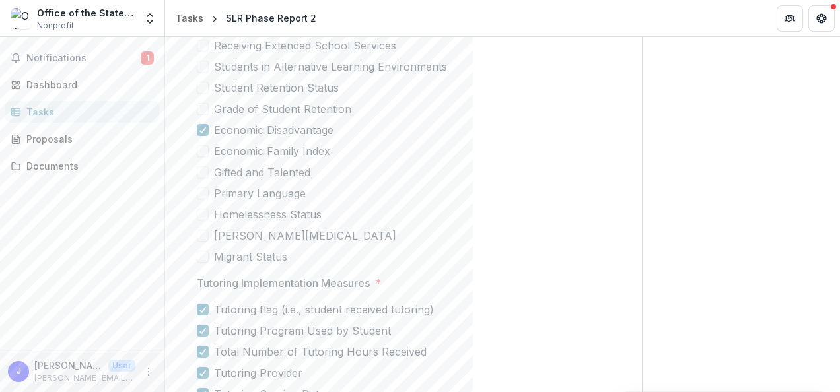
drag, startPoint x: 295, startPoint y: 257, endPoint x: 240, endPoint y: 191, distance: 85.8
click at [240, 191] on div "Student Zip Code Birth Date Student Grade Level Student Transfer Status Student…" at bounding box center [403, 45] width 413 height 438
click at [398, 123] on label "Economic Disadvantage" at bounding box center [403, 130] width 413 height 16
click at [202, 132] on span at bounding box center [203, 130] width 12 height 12
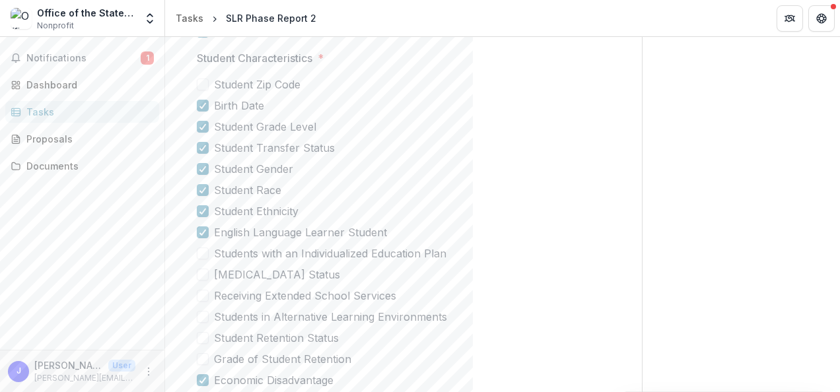
scroll to position [498, 0]
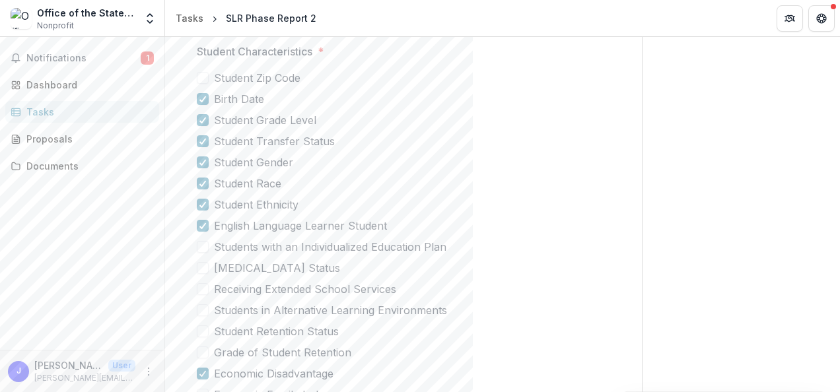
click at [399, 187] on label "Student Race" at bounding box center [403, 184] width 413 height 16
click at [199, 185] on span at bounding box center [203, 184] width 12 height 12
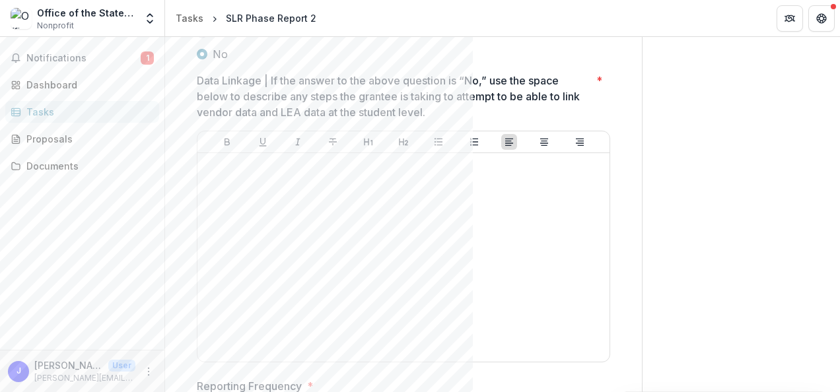
scroll to position [2235, 0]
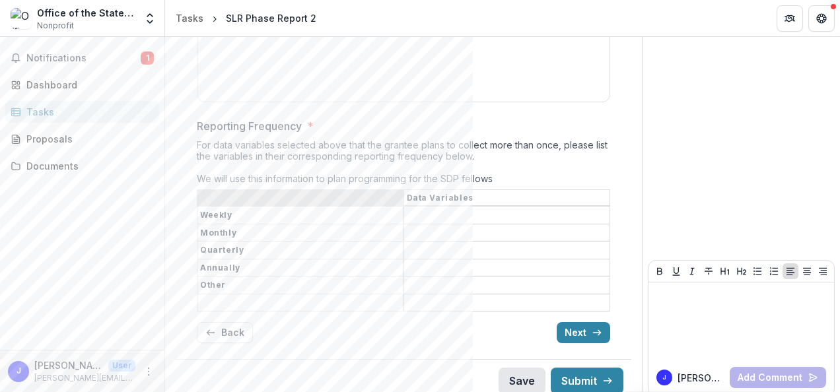
click at [510, 372] on button "Save" at bounding box center [521, 381] width 47 height 26
click at [586, 323] on button "Next" at bounding box center [582, 332] width 53 height 21
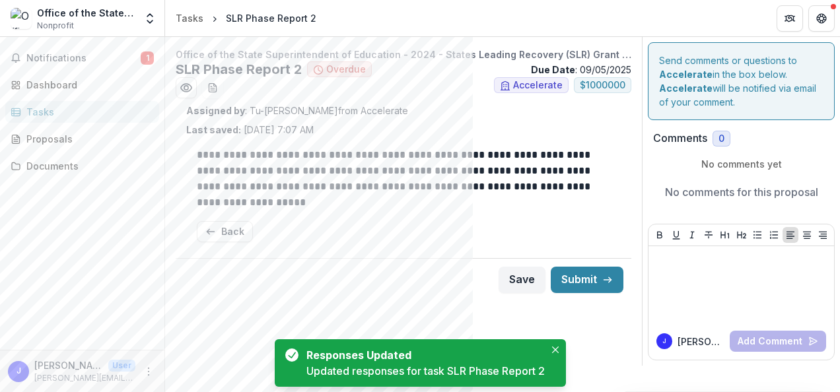
scroll to position [0, 0]
